Goal: Check status: Check status

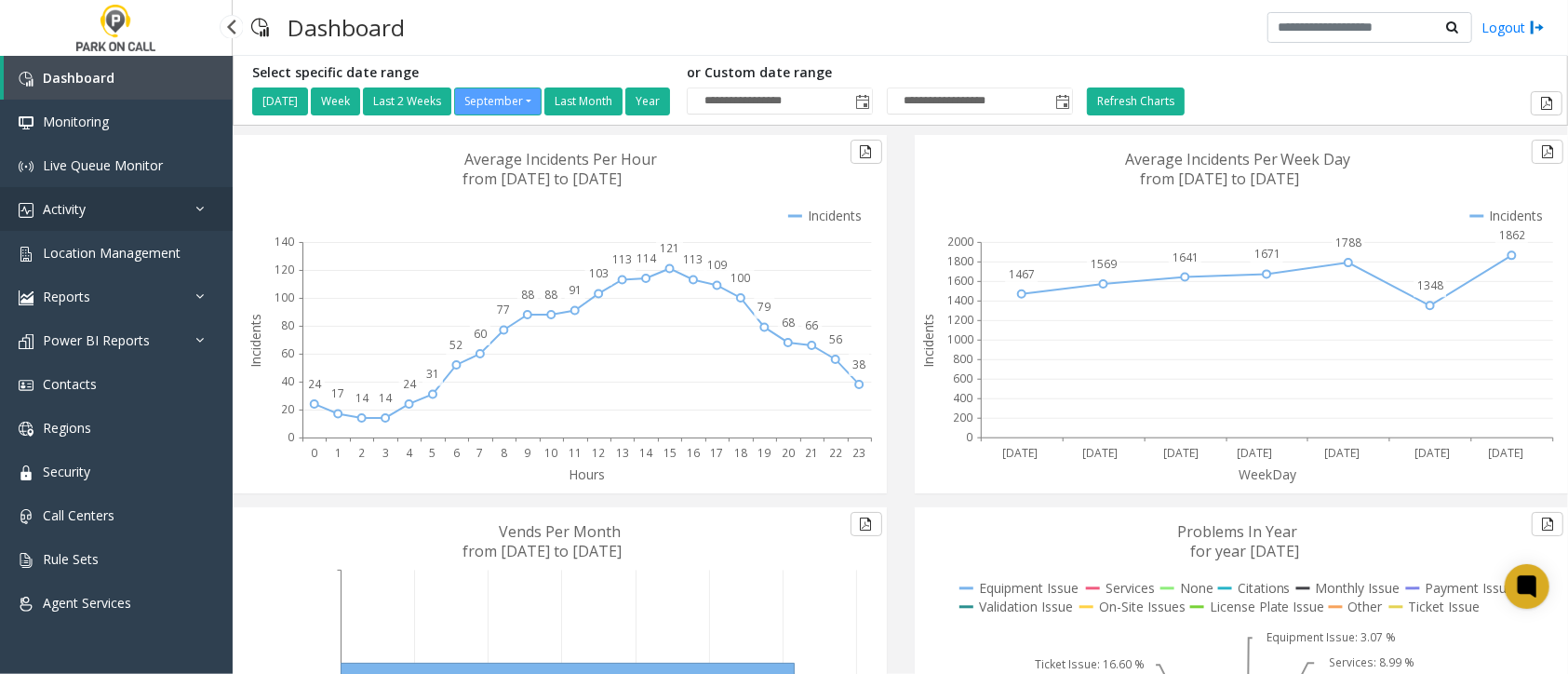
click at [85, 213] on span "Activity" at bounding box center [63, 209] width 42 height 18
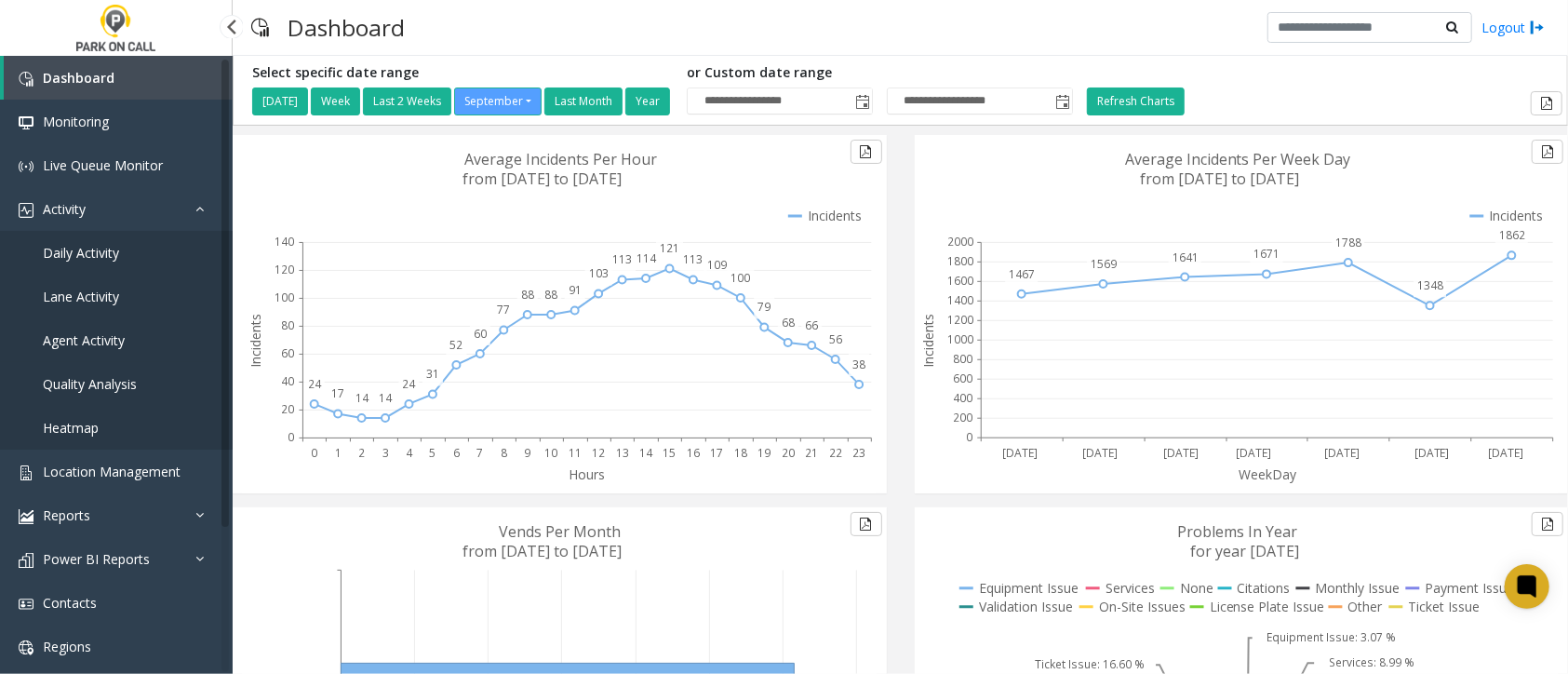
click at [92, 338] on span "Agent Activity" at bounding box center [83, 340] width 82 height 18
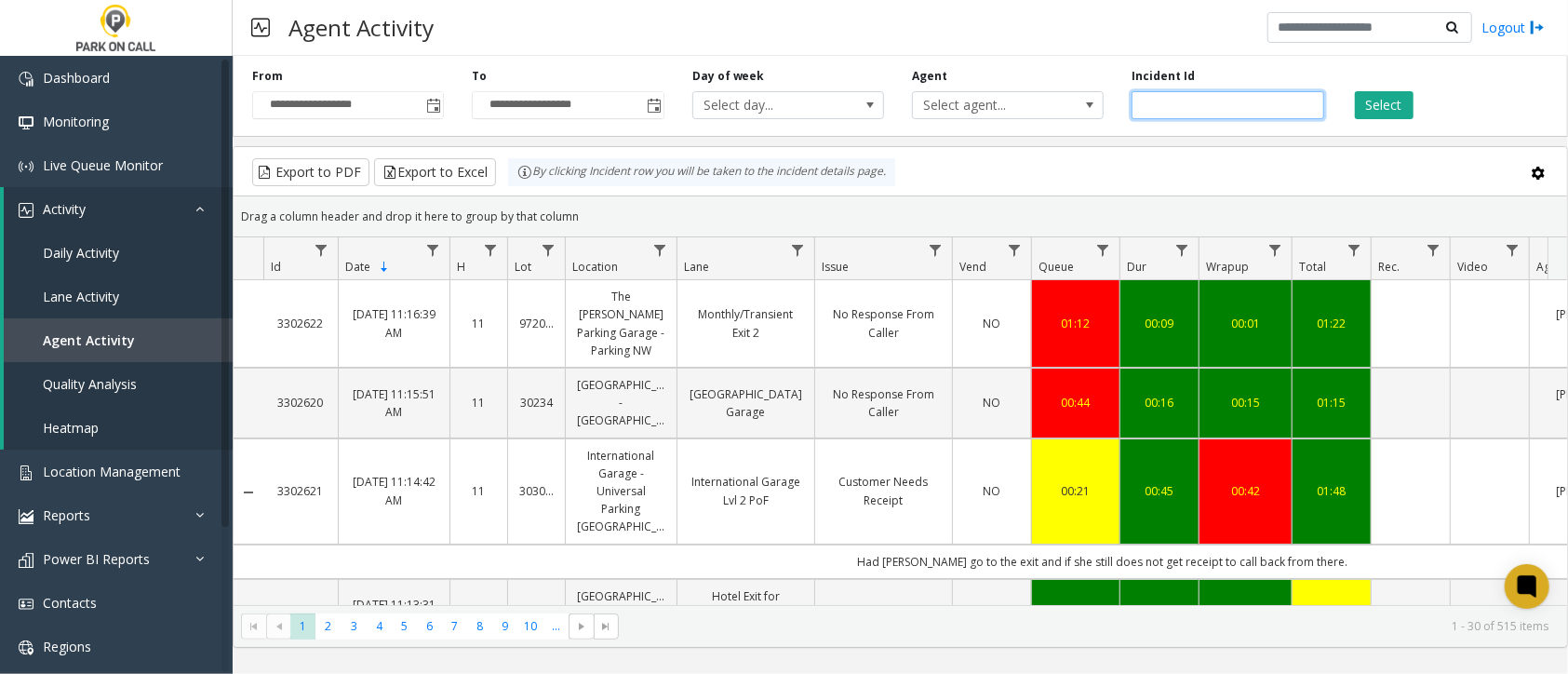
click at [1156, 106] on input "number" at bounding box center [1227, 105] width 192 height 28
type input "*******"
click at [1393, 108] on button "Select" at bounding box center [1384, 105] width 58 height 28
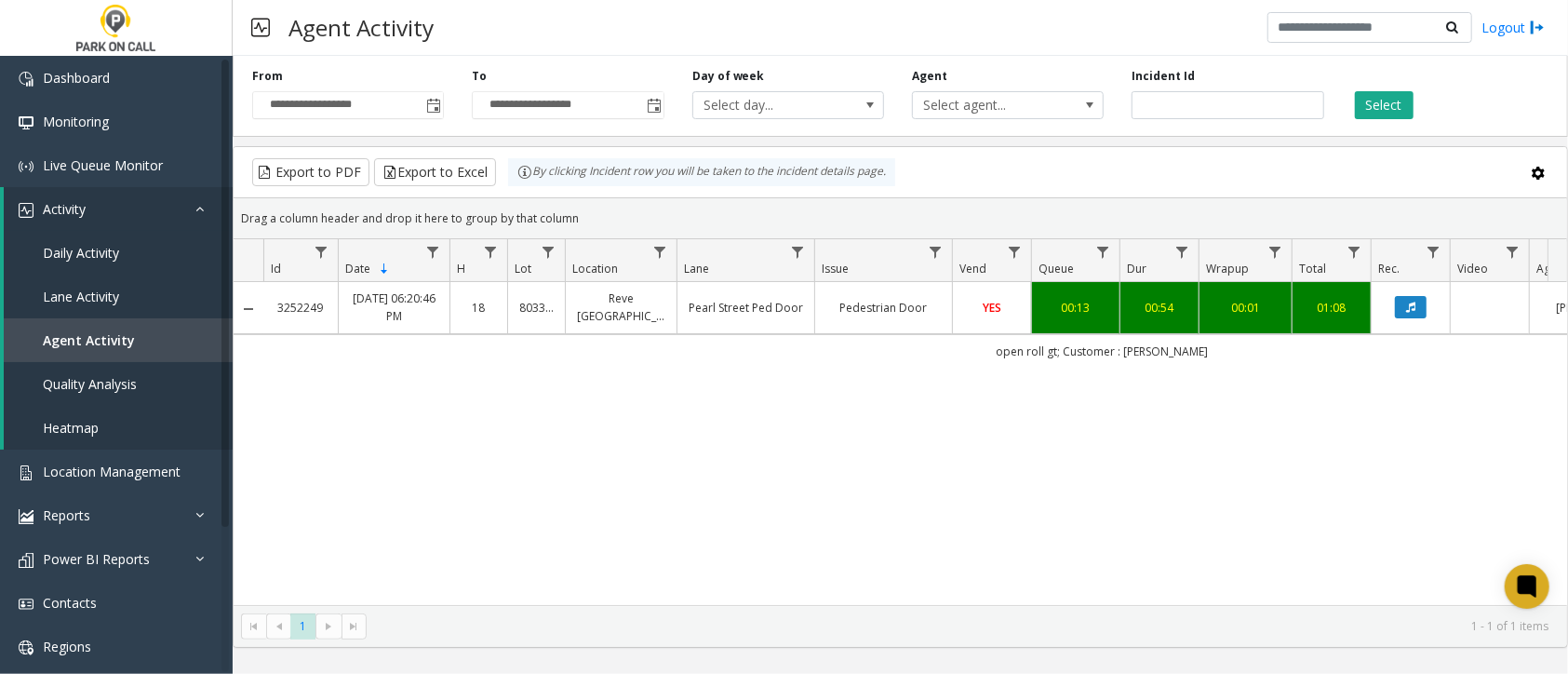
click at [953, 410] on div "3252249 [DATE] 06:20:46 PM 18 803301 Reve [GEOGRAPHIC_DATA] Ped Door Pedestrian…" at bounding box center [900, 443] width 1333 height 323
